Goal: Task Accomplishment & Management: Manage account settings

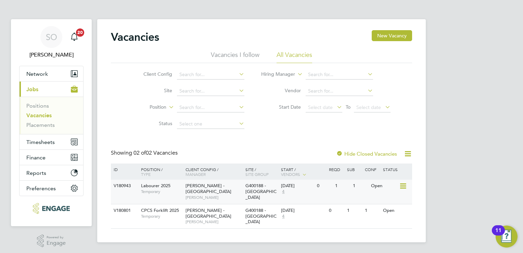
click at [221, 194] on span "Brian Thomson" at bounding box center [214, 196] width 56 height 5
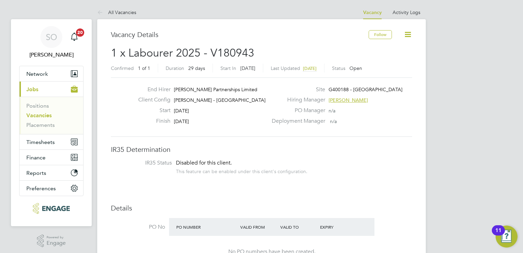
click at [409, 35] on icon at bounding box center [408, 34] width 9 height 9
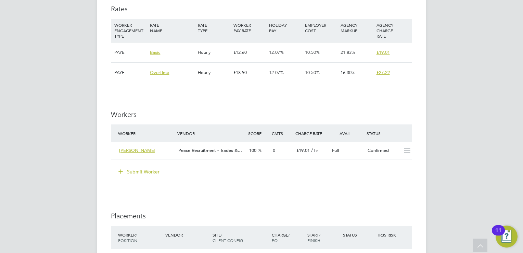
scroll to position [445, 0]
click at [134, 149] on span "[PERSON_NAME]" at bounding box center [137, 150] width 36 height 6
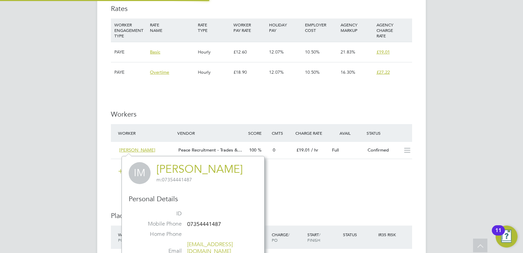
scroll to position [179, 143]
click at [137, 149] on span "[PERSON_NAME]" at bounding box center [137, 150] width 36 height 6
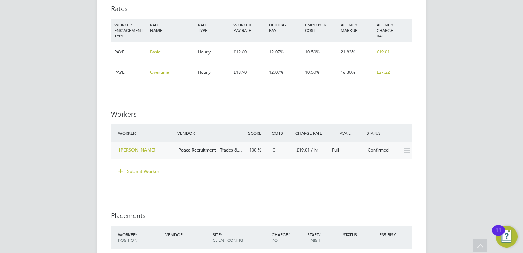
click at [138, 150] on span "[PERSON_NAME]" at bounding box center [137, 150] width 36 height 6
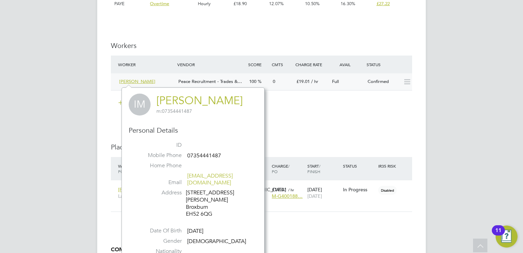
scroll to position [548, 0]
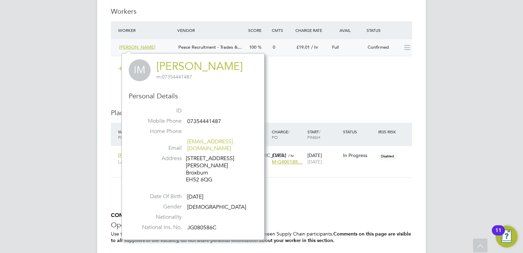
click at [406, 47] on icon at bounding box center [407, 47] width 9 height 5
click at [381, 67] on div "Submit Worker" at bounding box center [263, 68] width 299 height 11
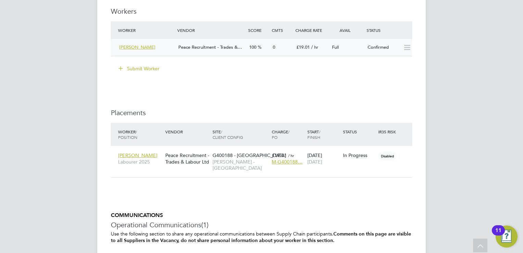
click at [132, 44] on div "[PERSON_NAME]" at bounding box center [145, 47] width 59 height 11
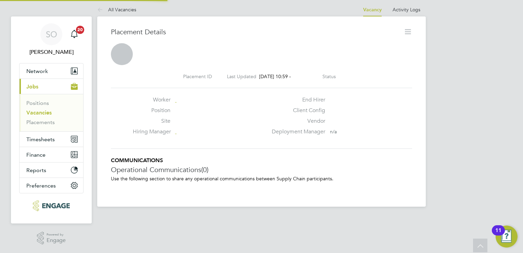
scroll to position [2, 0]
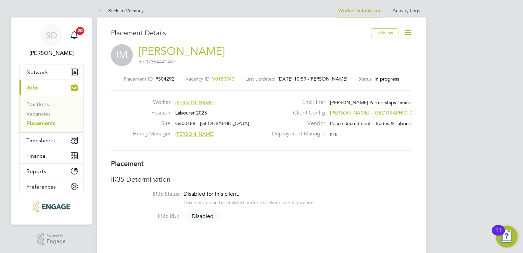
click at [404, 31] on icon at bounding box center [408, 32] width 9 height 9
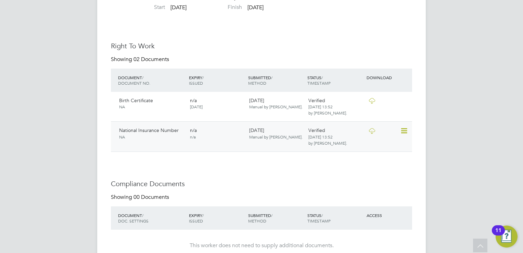
click at [200, 135] on div "n/a n/a" at bounding box center [216, 133] width 59 height 18
click at [371, 100] on icon at bounding box center [372, 100] width 9 height 5
click at [370, 131] on icon at bounding box center [372, 130] width 9 height 5
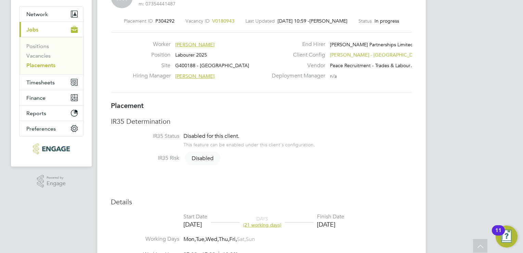
scroll to position [0, 0]
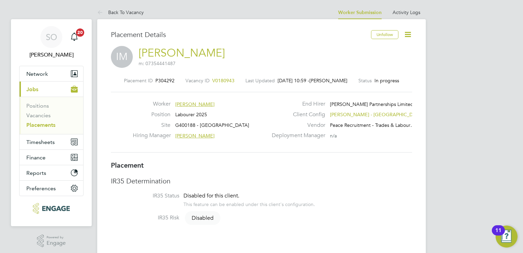
click at [180, 54] on link "[PERSON_NAME]" at bounding box center [182, 52] width 86 height 13
click at [410, 33] on icon at bounding box center [408, 34] width 9 height 9
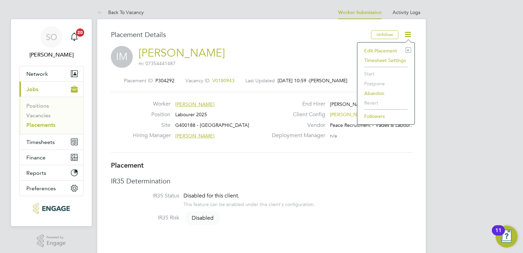
click at [384, 51] on li "Edit Placement e" at bounding box center [386, 51] width 50 height 10
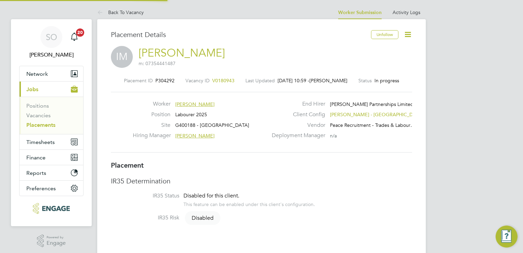
type input "Brian Thomson"
type input "[DATE]"
type input "20 Oct 2025"
type input "07:30"
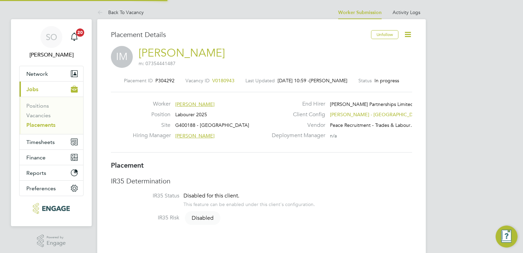
type input "17:30"
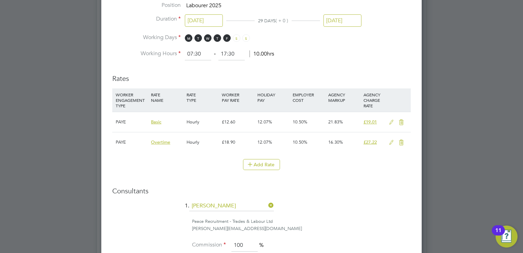
scroll to position [479, 0]
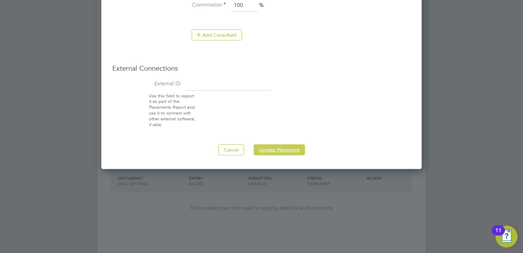
click at [276, 152] on button "Update Placement" at bounding box center [279, 149] width 51 height 11
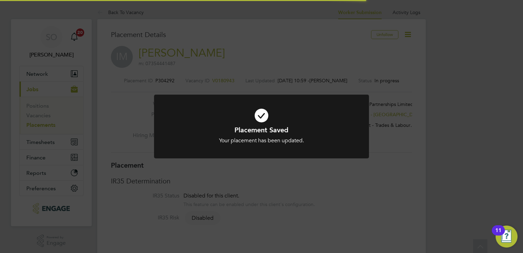
scroll to position [3, 3]
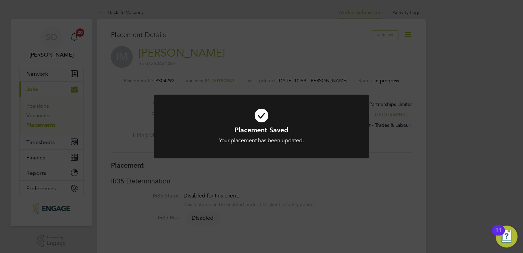
click at [116, 111] on div "Placement Saved Your placement has been updated. Cancel Okay" at bounding box center [261, 126] width 523 height 253
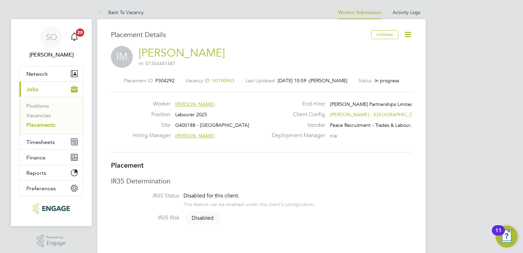
click at [165, 49] on link "[PERSON_NAME]" at bounding box center [182, 52] width 86 height 13
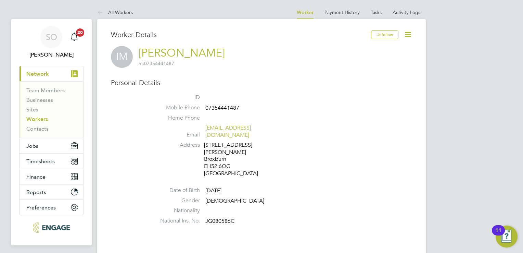
click at [408, 32] on icon at bounding box center [408, 34] width 9 height 9
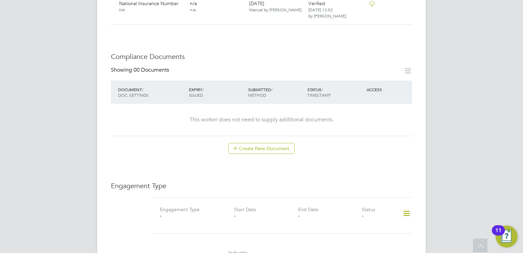
scroll to position [411, 0]
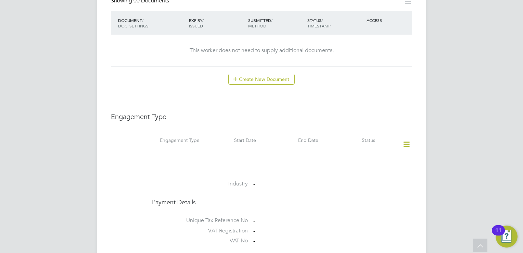
click at [404, 136] on icon at bounding box center [407, 144] width 12 height 16
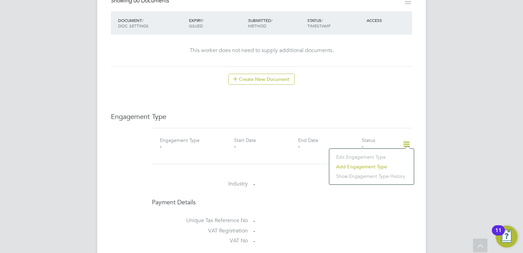
click at [353, 166] on li "Add Engagement Type" at bounding box center [372, 167] width 78 height 10
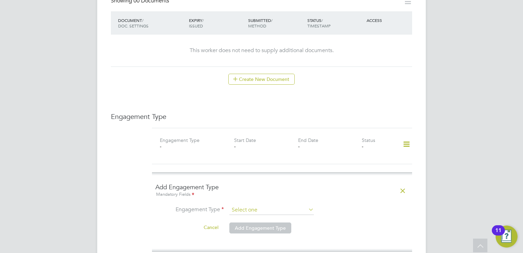
click at [252, 205] on input at bounding box center [271, 210] width 85 height 10
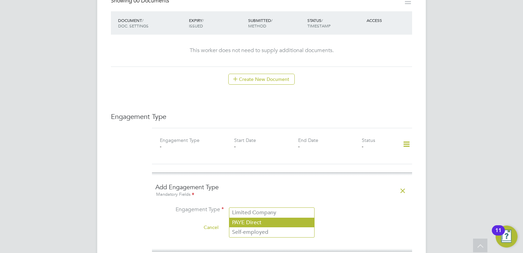
click at [261, 222] on li "PAYE Direct" at bounding box center [271, 222] width 85 height 10
type input "PAYE Direct"
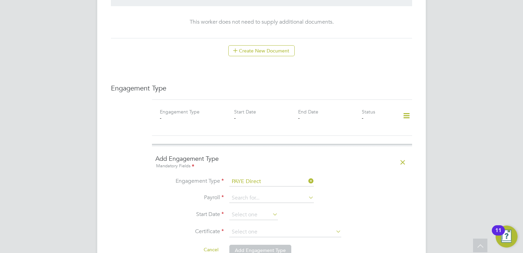
scroll to position [479, 0]
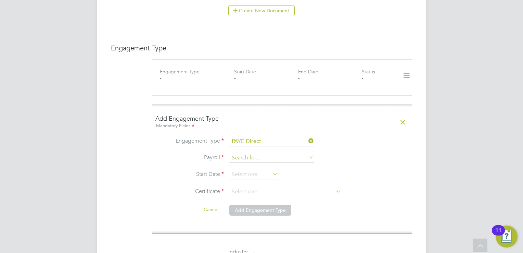
click at [259, 153] on input at bounding box center [271, 158] width 85 height 10
click at [246, 158] on li "PAYE" at bounding box center [271, 160] width 85 height 10
type input "PAYE"
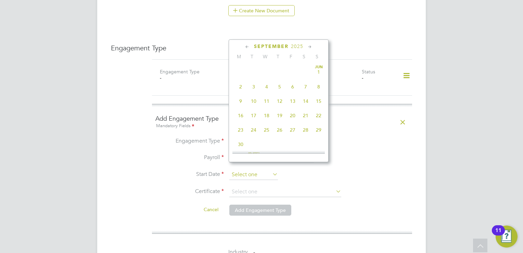
click at [244, 169] on input at bounding box center [253, 174] width 49 height 10
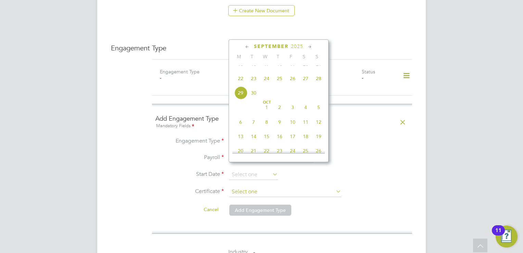
click at [330, 187] on input at bounding box center [285, 192] width 112 height 10
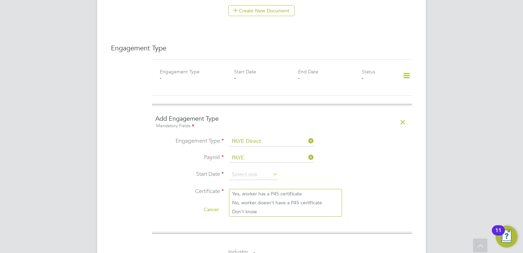
click at [279, 127] on ng-form "Add Engagement Type Mandatory Fields Engagement Type PAYE Direct Payroll PAYE S…" at bounding box center [281, 168] width 253 height 109
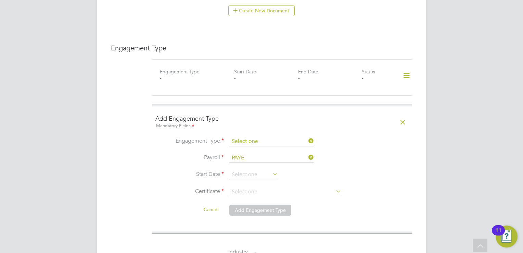
click at [253, 137] on input at bounding box center [271, 142] width 85 height 10
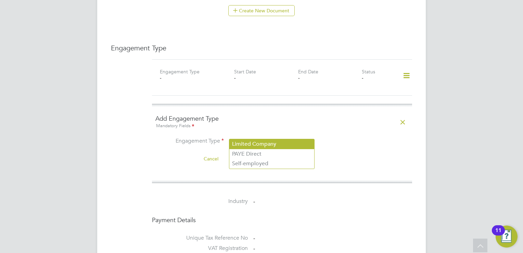
click at [257, 146] on li "Limited Company" at bounding box center [271, 144] width 85 height 10
type input "Limited Company"
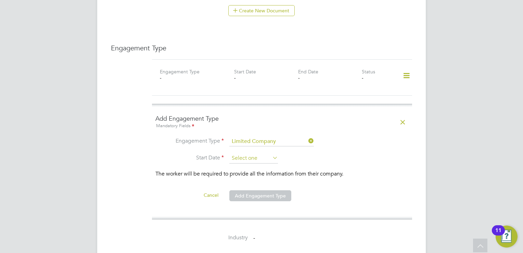
click at [265, 153] on input at bounding box center [253, 158] width 49 height 10
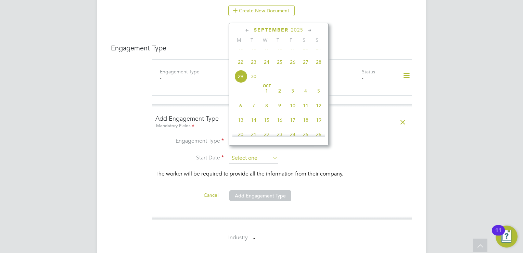
click at [265, 153] on input at bounding box center [253, 158] width 49 height 10
click at [222, 137] on label "Engagement Type" at bounding box center [189, 140] width 68 height 7
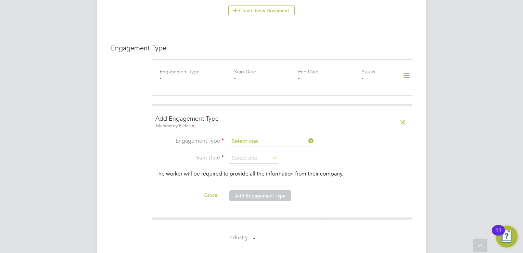
click at [258, 137] on input at bounding box center [271, 142] width 85 height 10
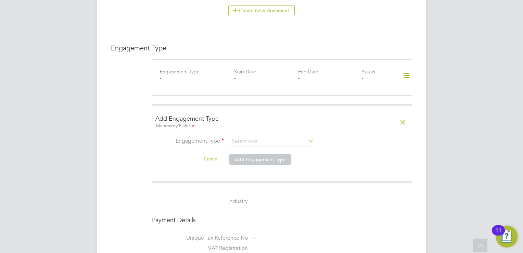
click at [253, 161] on li "Self-employed" at bounding box center [271, 163] width 85 height 10
type input "Self-employed"
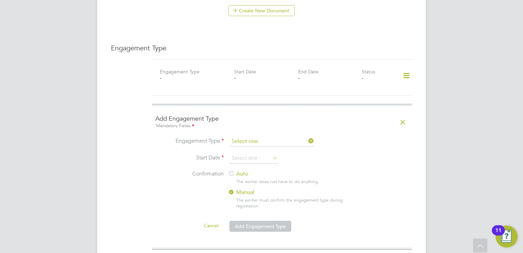
click at [250, 137] on input at bounding box center [271, 142] width 85 height 10
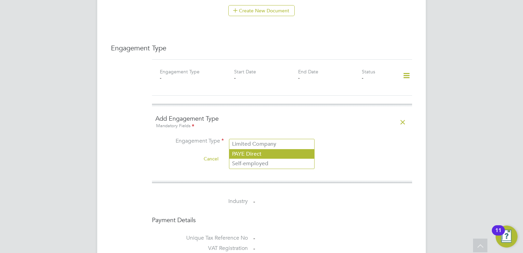
click at [246, 151] on li "PAYE Direct" at bounding box center [271, 154] width 85 height 10
type input "PAYE Direct"
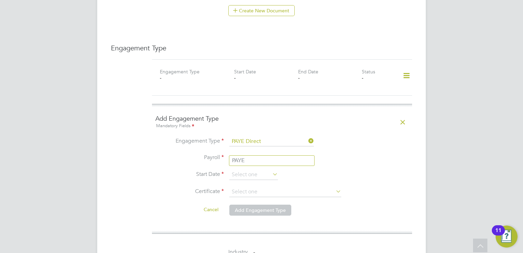
click at [241, 153] on input at bounding box center [271, 158] width 85 height 10
click at [239, 158] on li "PAYE" at bounding box center [271, 160] width 85 height 10
type input "PAYE"
click at [244, 169] on input at bounding box center [253, 174] width 49 height 10
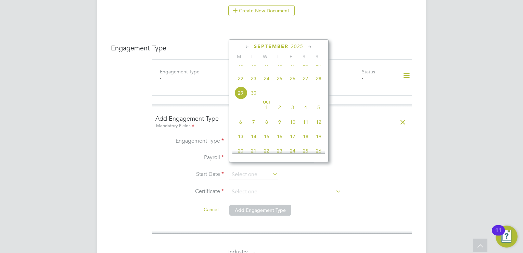
click at [241, 85] on span "22" at bounding box center [240, 78] width 13 height 13
type input "[DATE]"
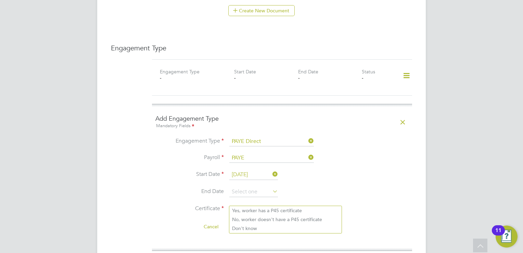
click at [239, 204] on input at bounding box center [285, 209] width 112 height 10
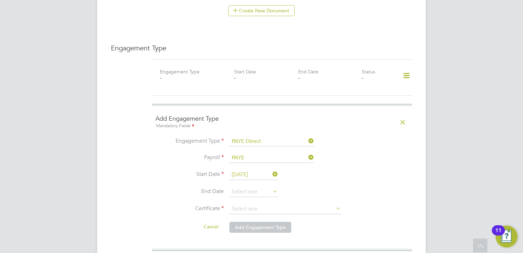
click at [250, 228] on li "Don't know" at bounding box center [285, 228] width 112 height 9
type input "Don't know"
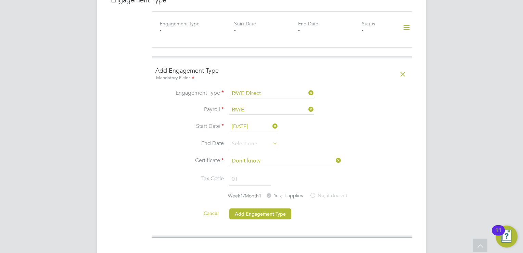
scroll to position [548, 0]
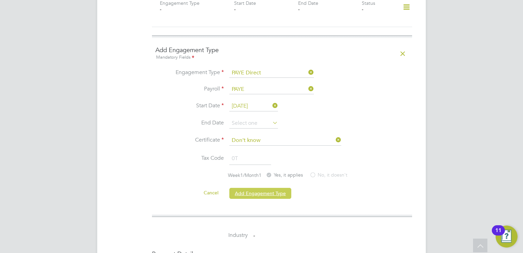
click at [245, 188] on button "Add Engagement Type" at bounding box center [260, 193] width 62 height 11
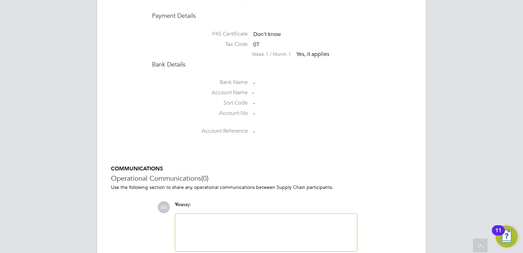
scroll to position [616, 0]
